Goal: Navigation & Orientation: Find specific page/section

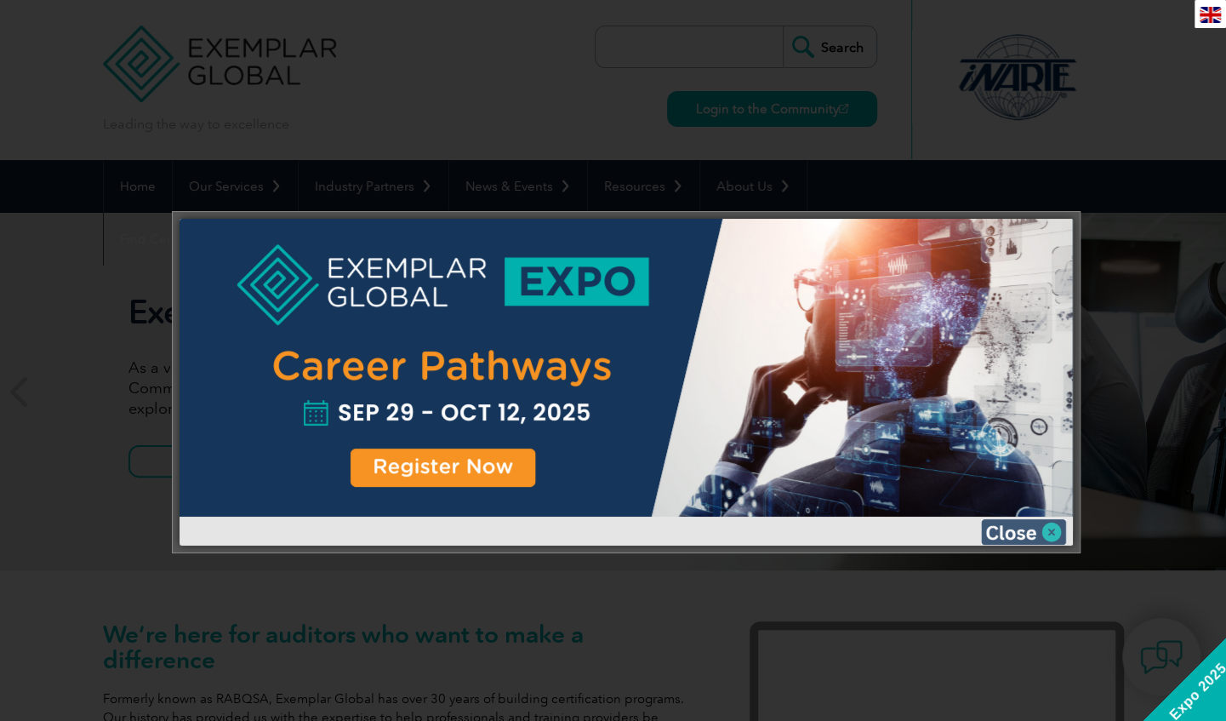
click at [1052, 533] on img at bounding box center [1023, 532] width 85 height 26
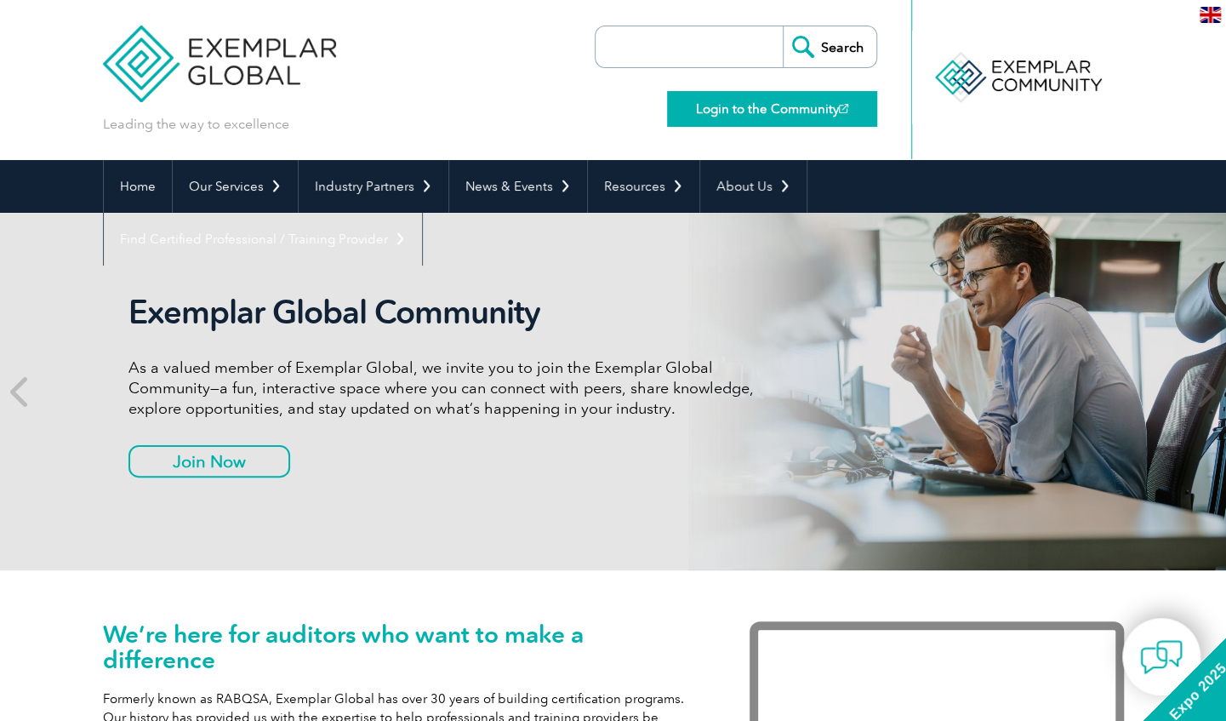
click at [790, 111] on link "Login to the Community" at bounding box center [772, 109] width 210 height 36
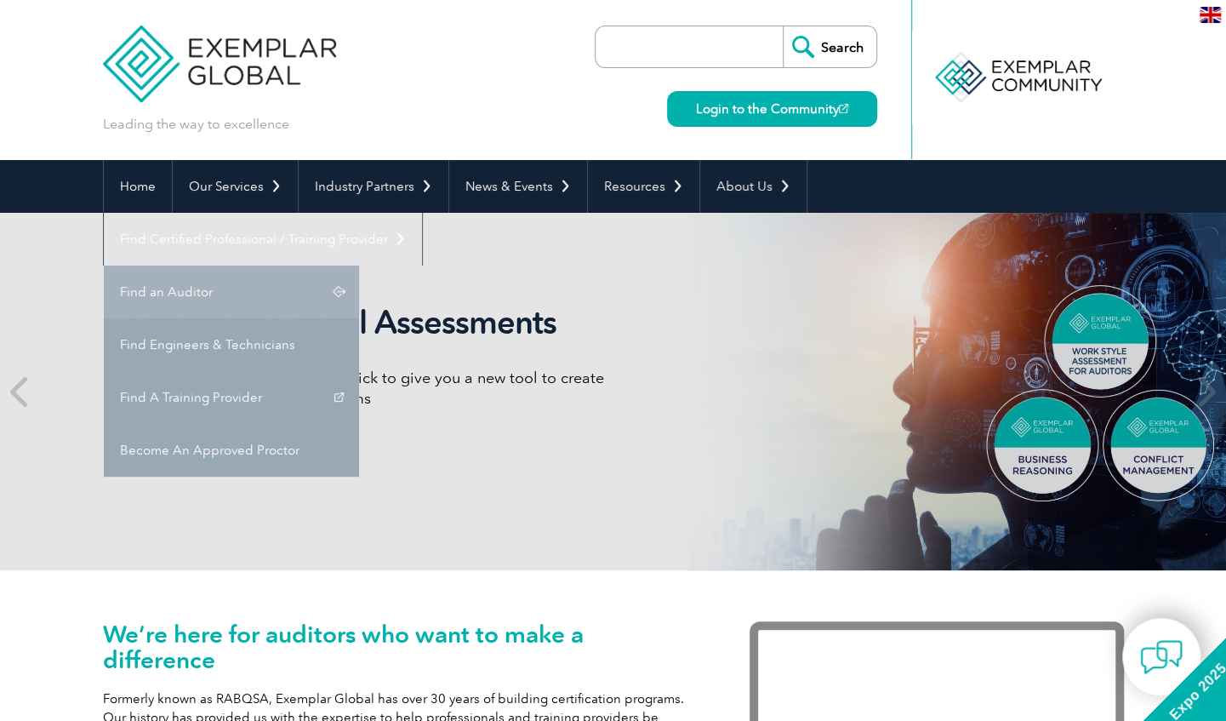
click at [359, 265] on link "Find an Auditor" at bounding box center [231, 291] width 255 height 53
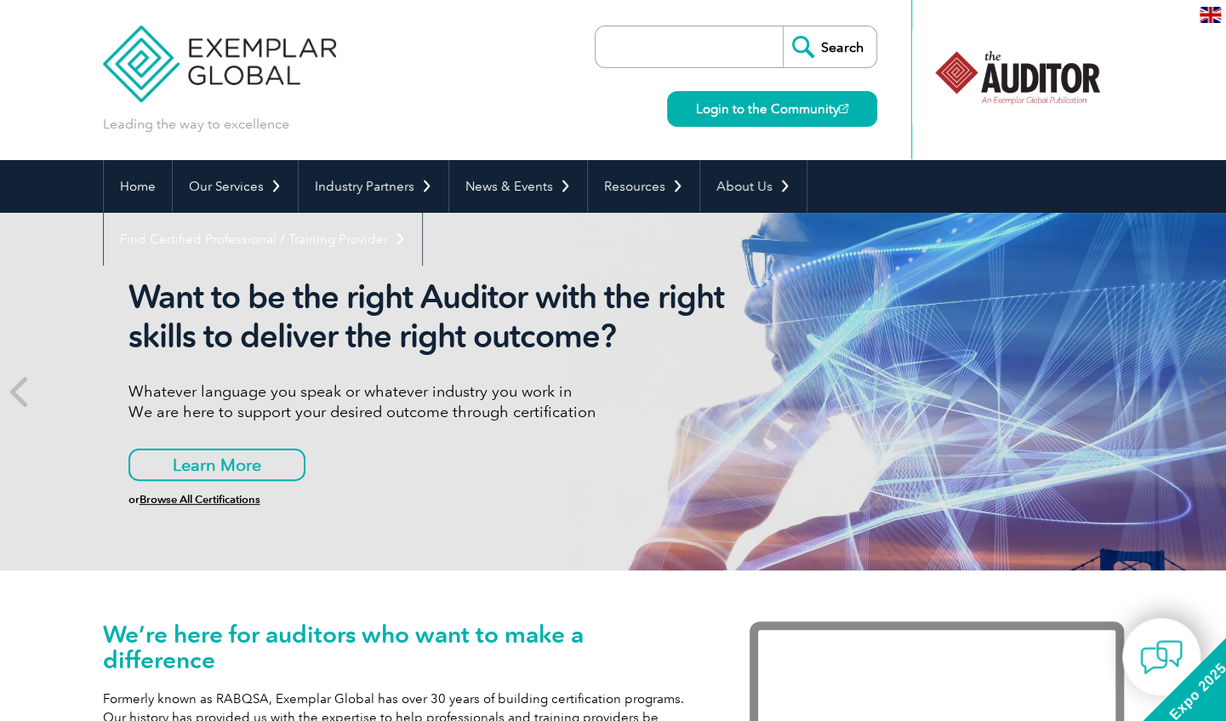
click at [698, 34] on input "search" at bounding box center [693, 46] width 179 height 41
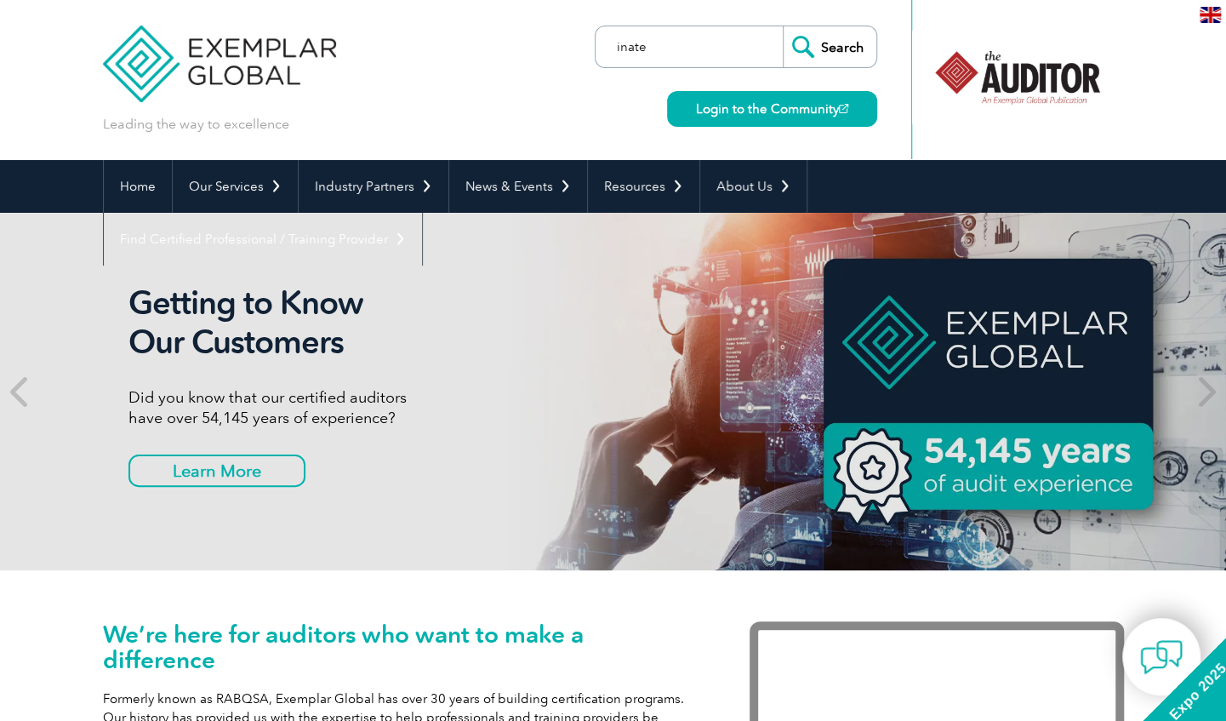
type input "inate"
click at [783, 26] on input "Search" at bounding box center [830, 46] width 94 height 41
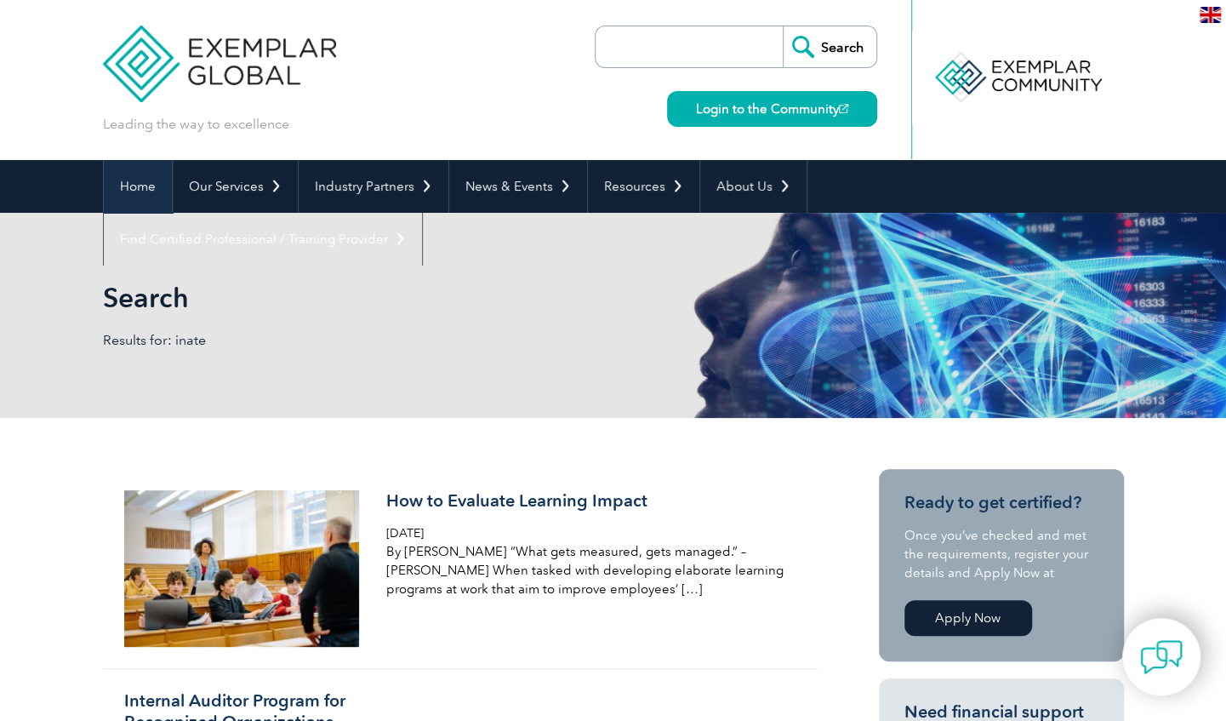
click at [139, 189] on link "Home" at bounding box center [138, 186] width 68 height 53
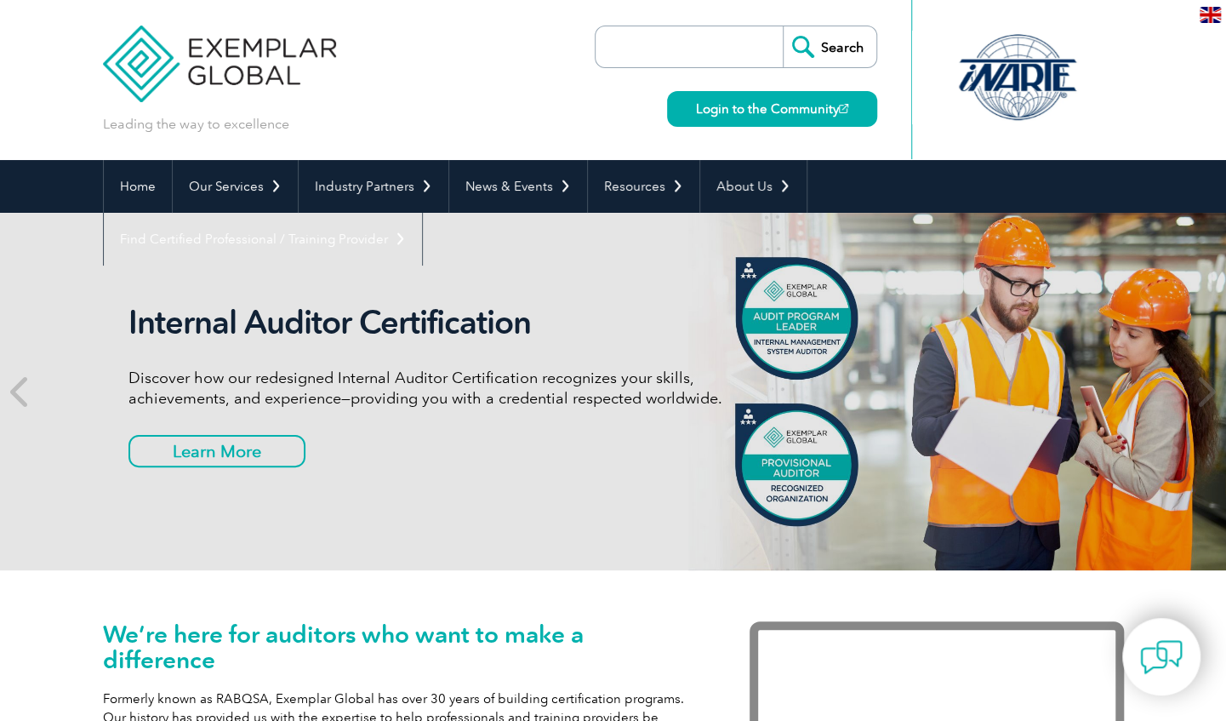
click at [144, 61] on img at bounding box center [220, 51] width 234 height 102
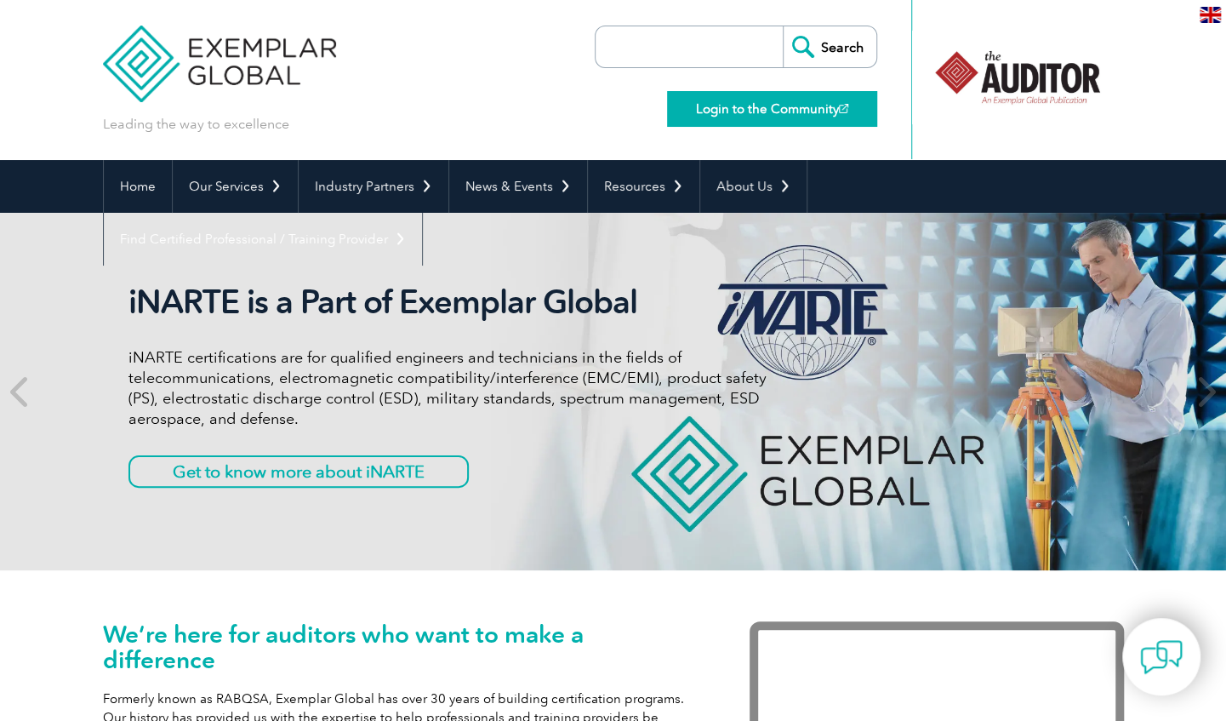
click at [740, 115] on link "Login to the Community" at bounding box center [772, 109] width 210 height 36
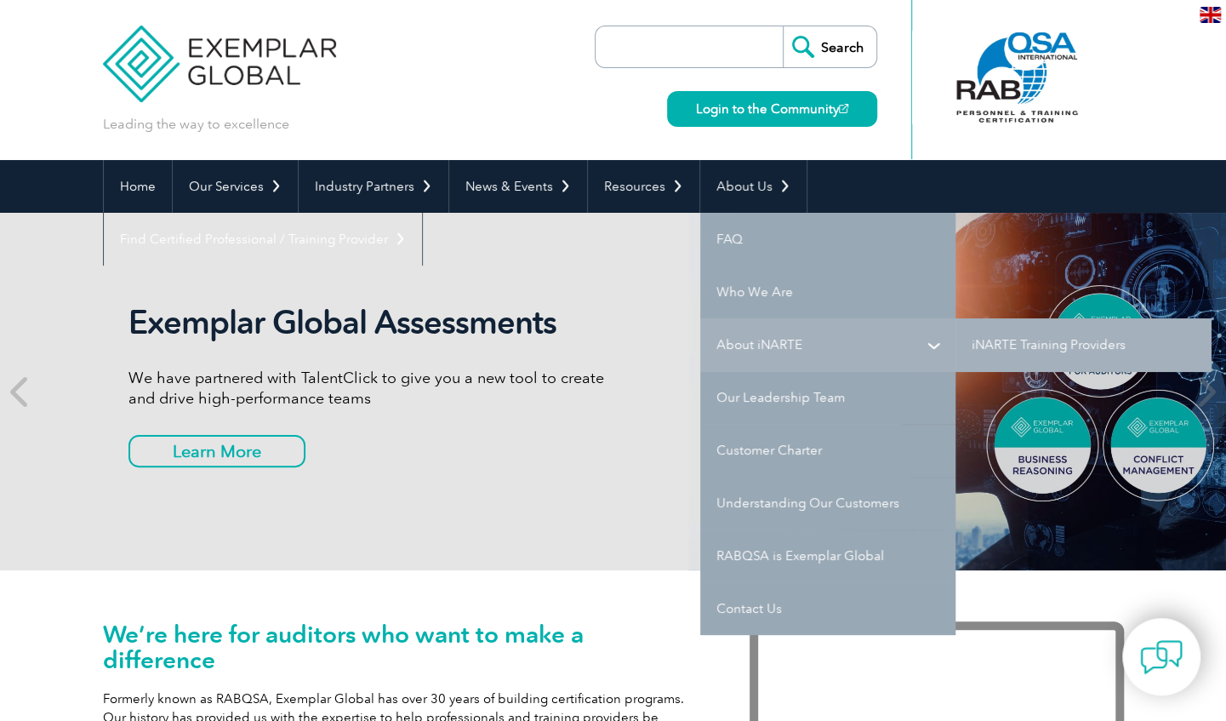
click at [852, 346] on link "About iNARTE" at bounding box center [827, 344] width 255 height 53
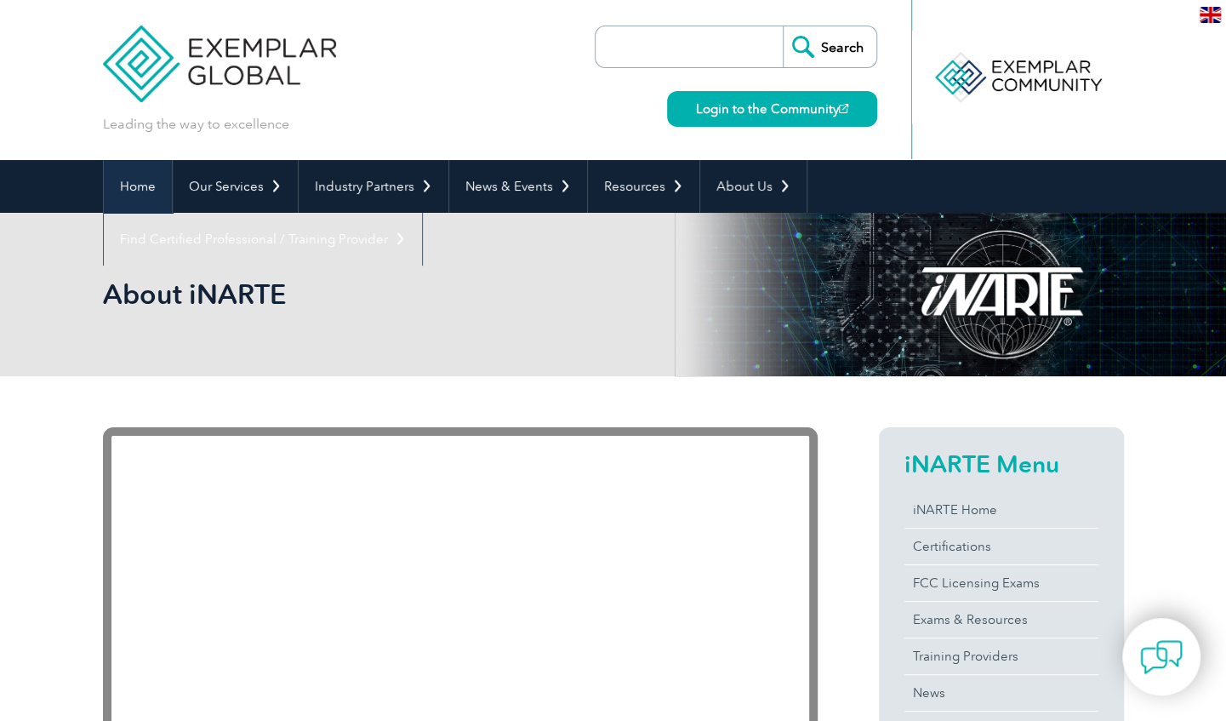
click at [119, 190] on link "Home" at bounding box center [138, 186] width 68 height 53
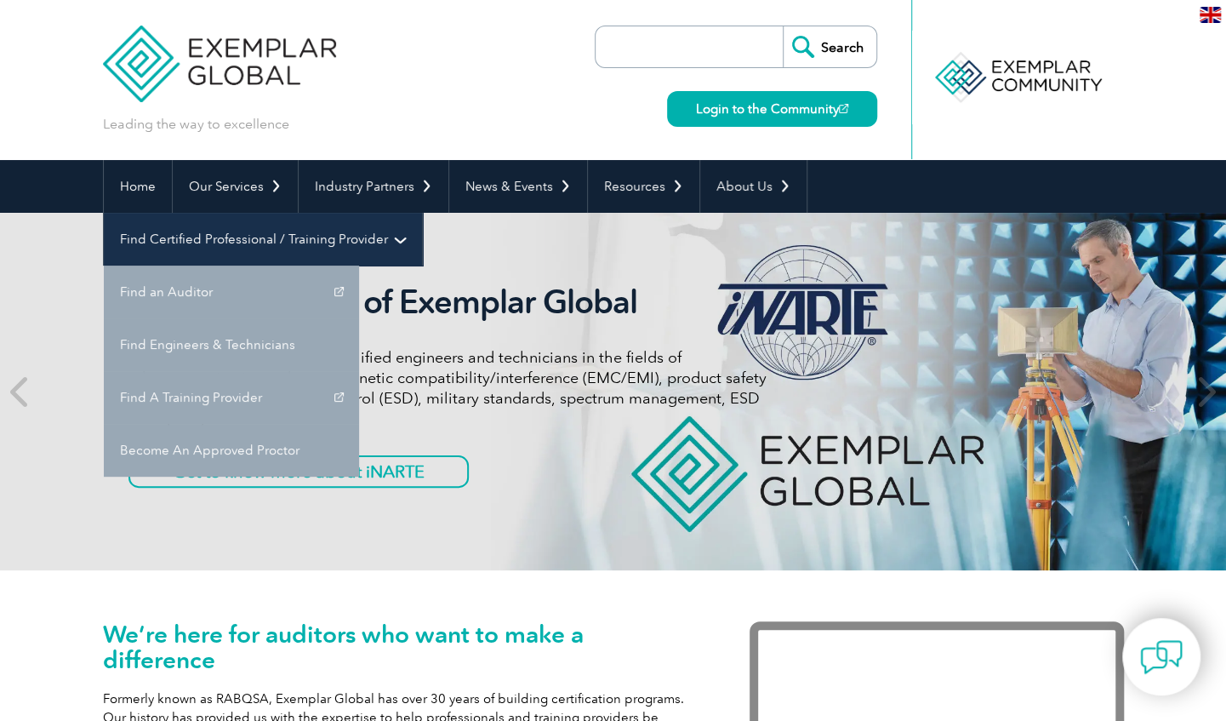
click at [422, 213] on link "Find Certified Professional / Training Provider" at bounding box center [263, 239] width 318 height 53
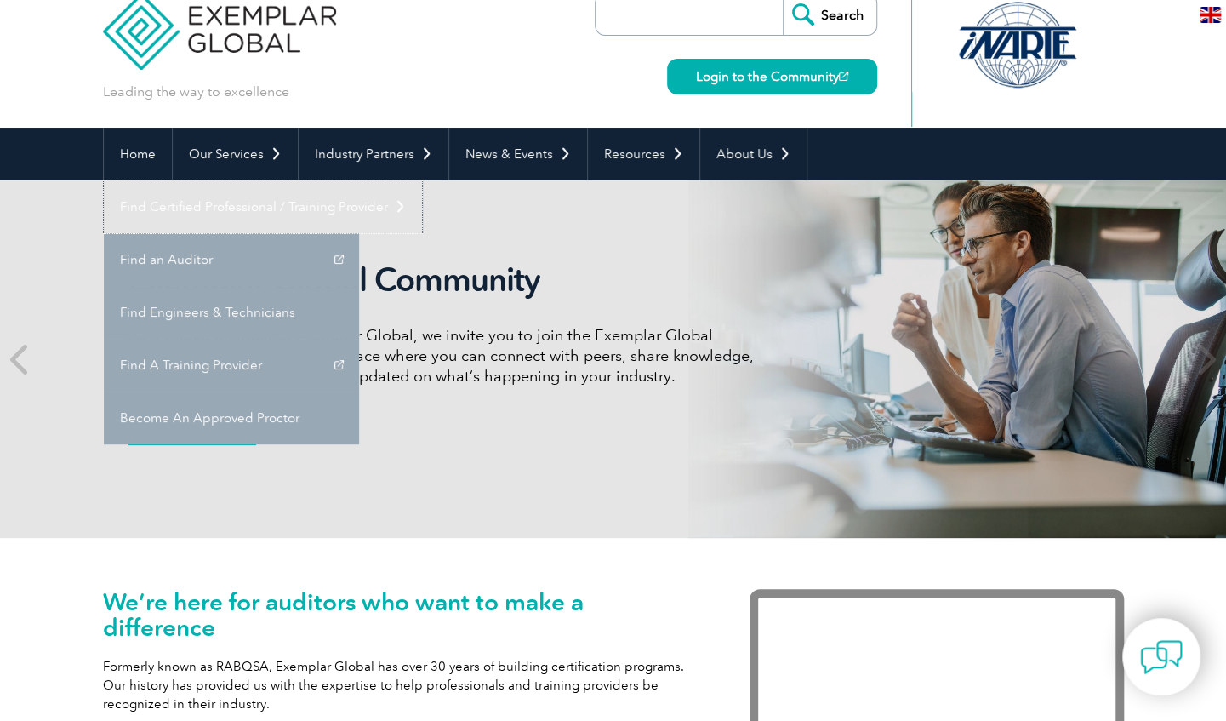
scroll to position [34, 0]
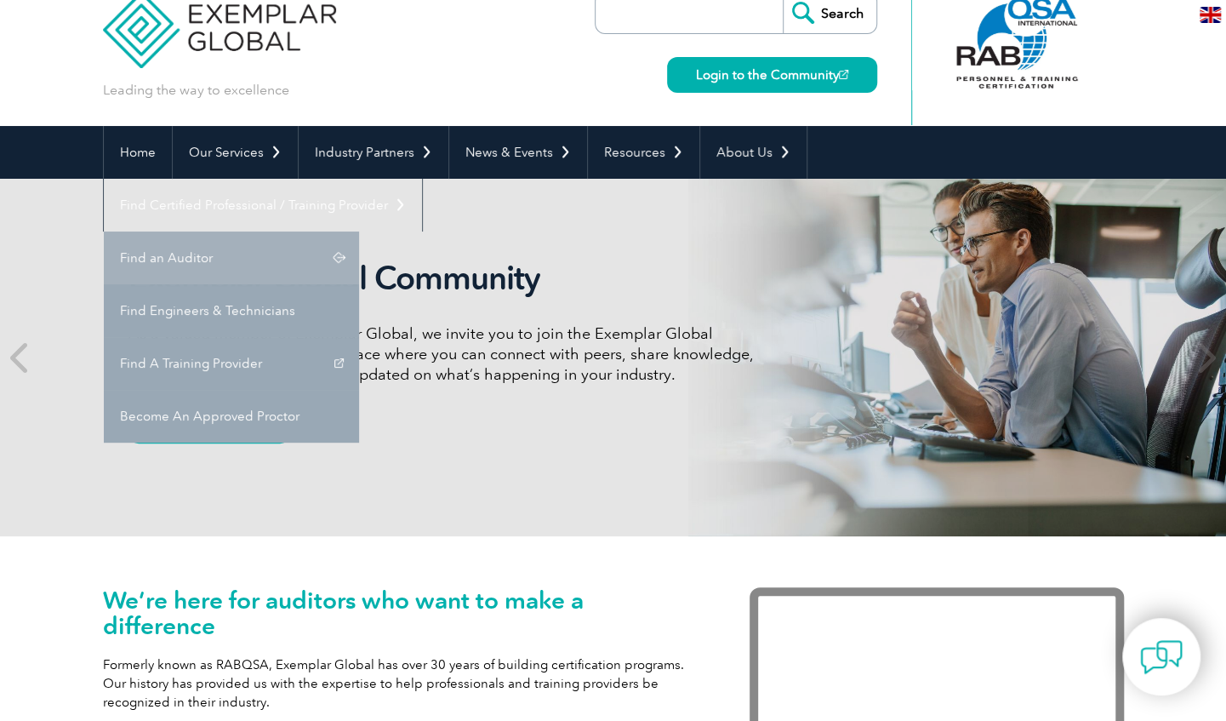
click at [359, 231] on link "Find an Auditor" at bounding box center [231, 257] width 255 height 53
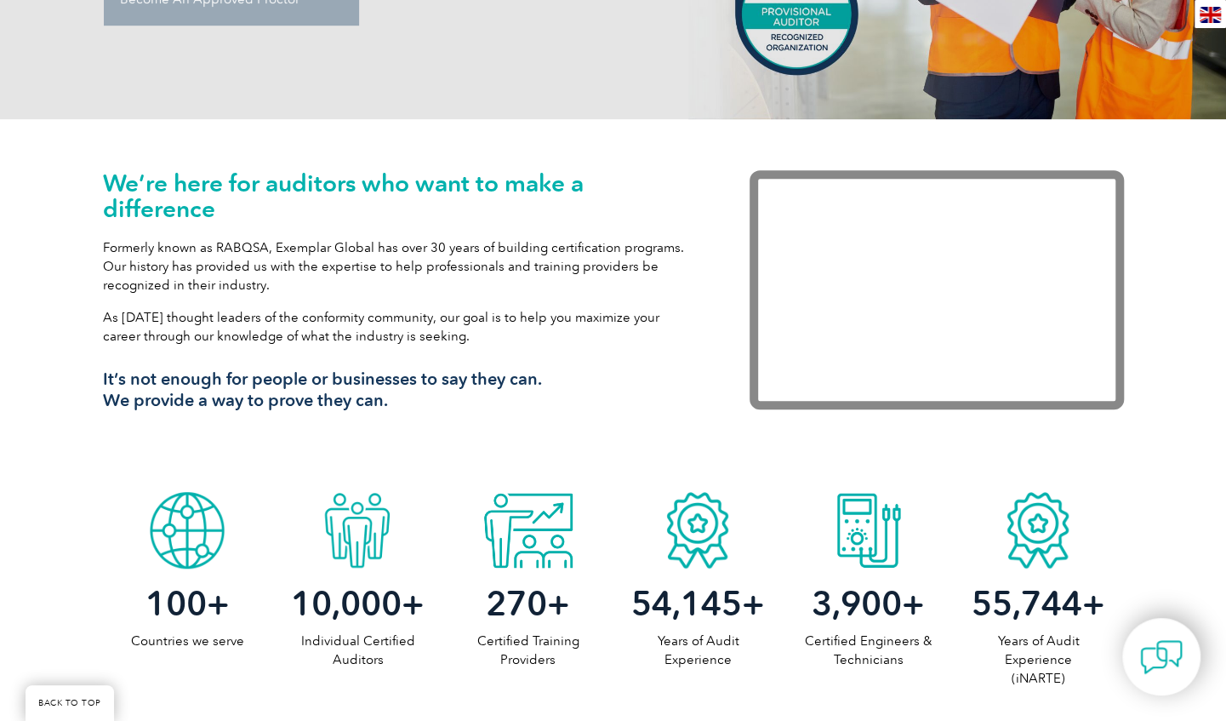
scroll to position [451, 0]
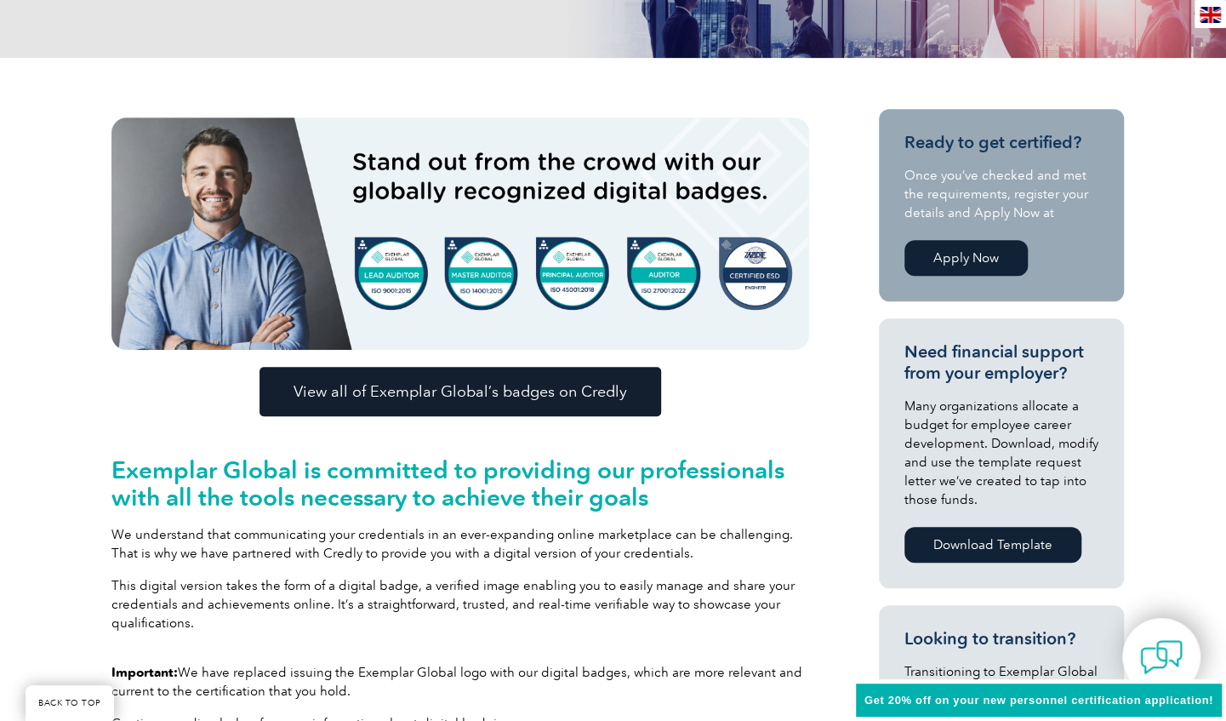
scroll to position [406, 0]
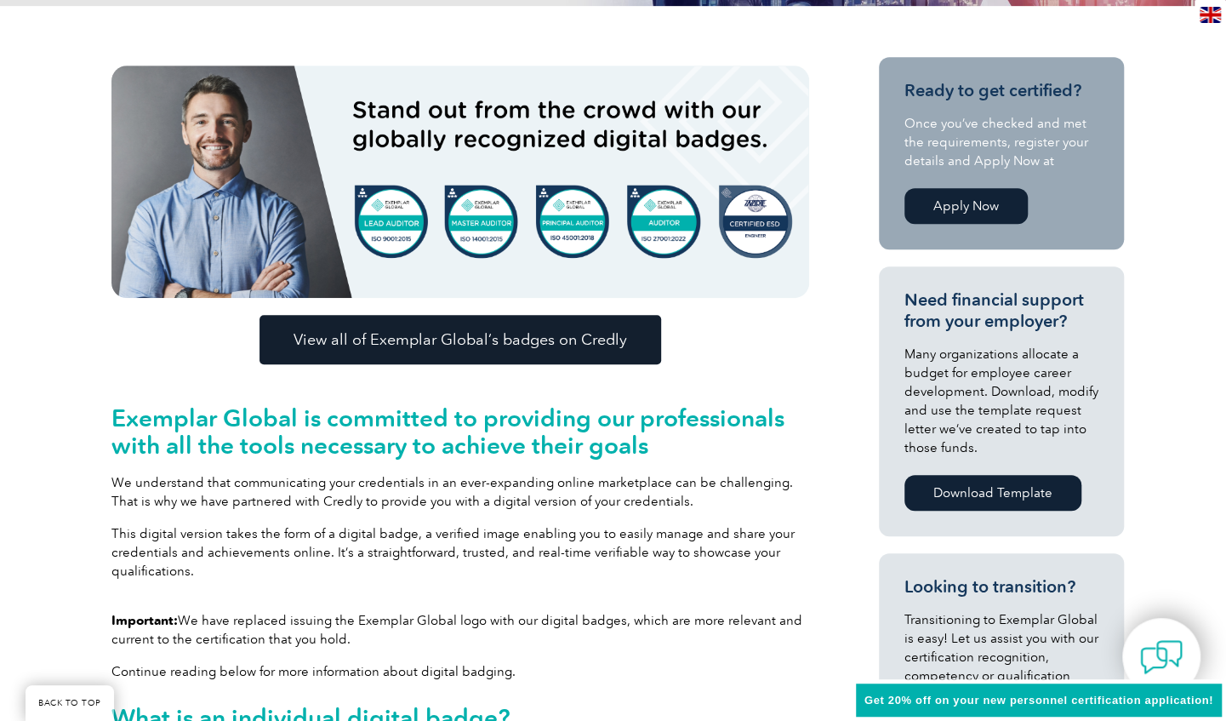
click at [978, 203] on link "Apply Now" at bounding box center [965, 206] width 123 height 36
